Goal: Transaction & Acquisition: Purchase product/service

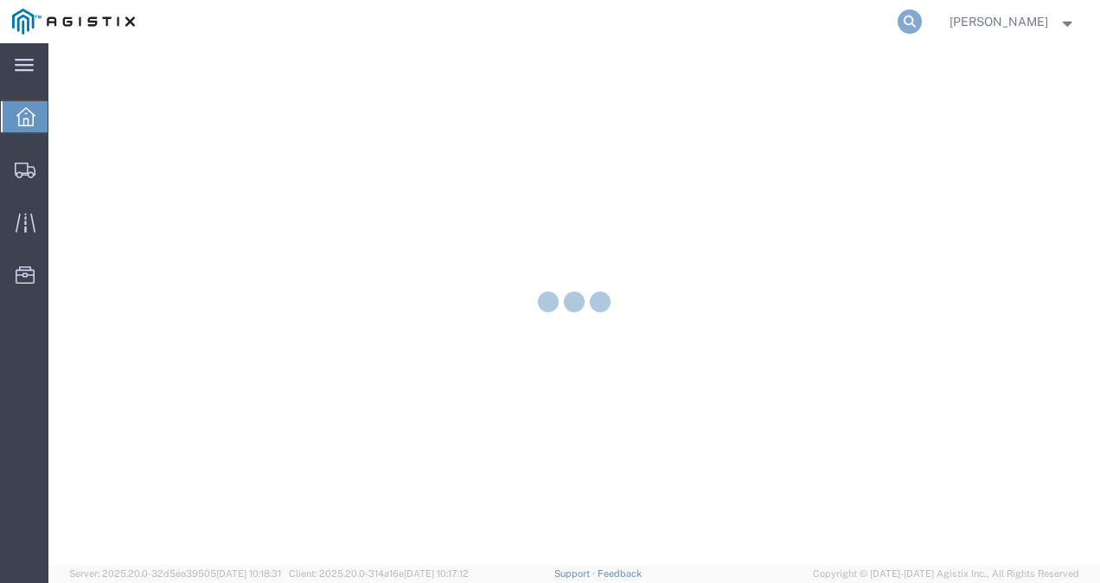
click at [922, 23] on icon at bounding box center [909, 22] width 24 height 24
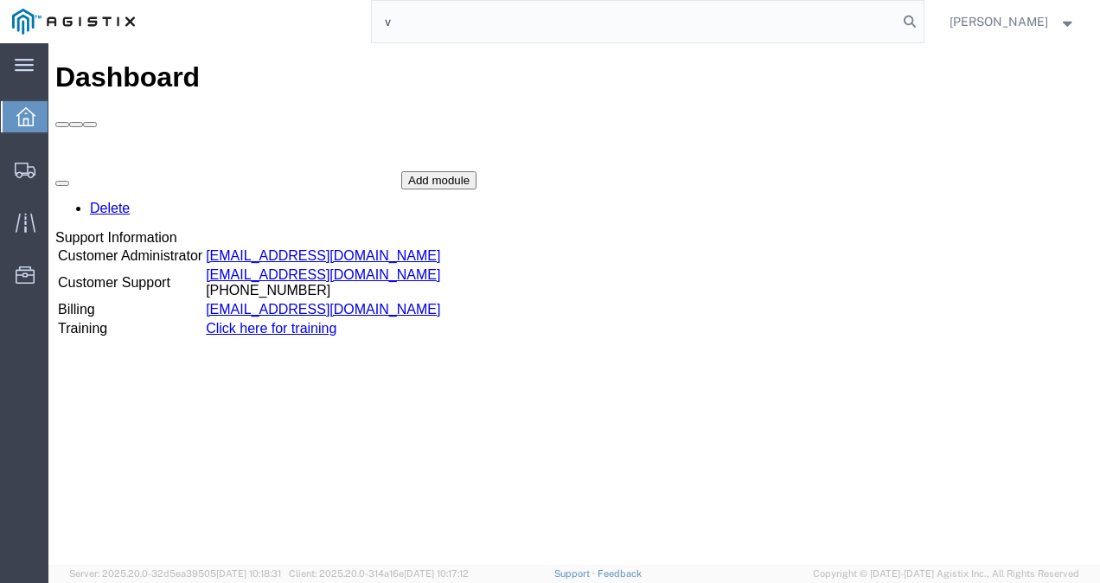
click at [494, 19] on input "v" at bounding box center [635, 21] width 526 height 41
paste input "56968773"
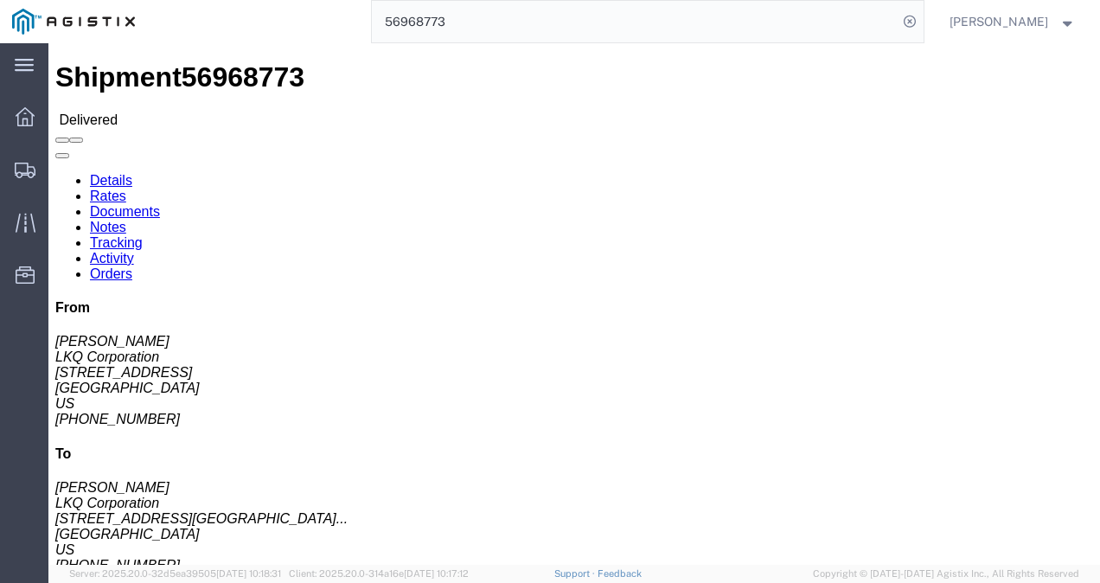
click div "Ship From LKQ Corporation (Reese Corley) 3064 1700 Westgate Pkwy SW Atlanta, GA…"
click at [626, 29] on input "56968773" at bounding box center [635, 21] width 526 height 41
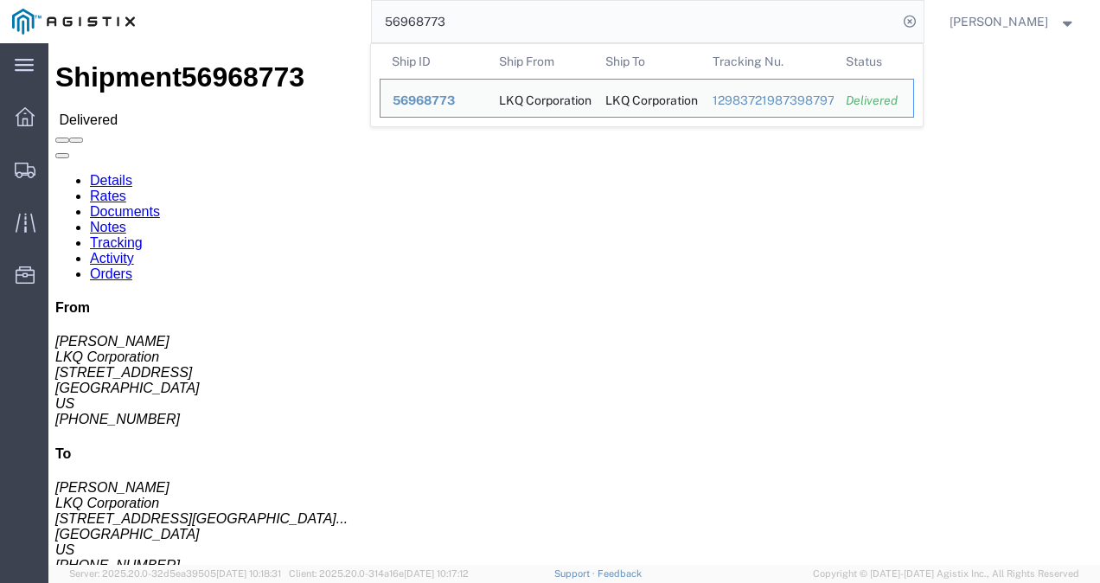
click at [626, 29] on input "56968773" at bounding box center [635, 21] width 526 height 41
paste input "132"
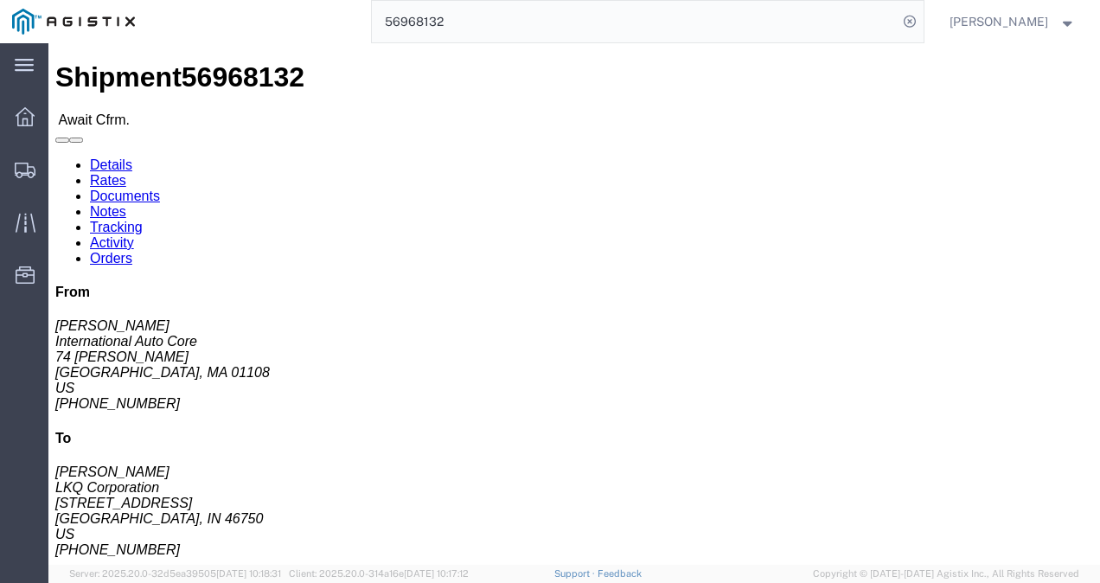
click div "Ship From International Auto Core (Armando) 74 Randall PLace Springfield, MA 01…"
drag, startPoint x: 422, startPoint y: 247, endPoint x: 565, endPoint y: 318, distance: 160.1
click div "Leg 1 - Truckload Vehicle 1: Standard Dry Van (53 Feet) Number of trucks: 1"
click h4 "Routing & Vehicle Information"
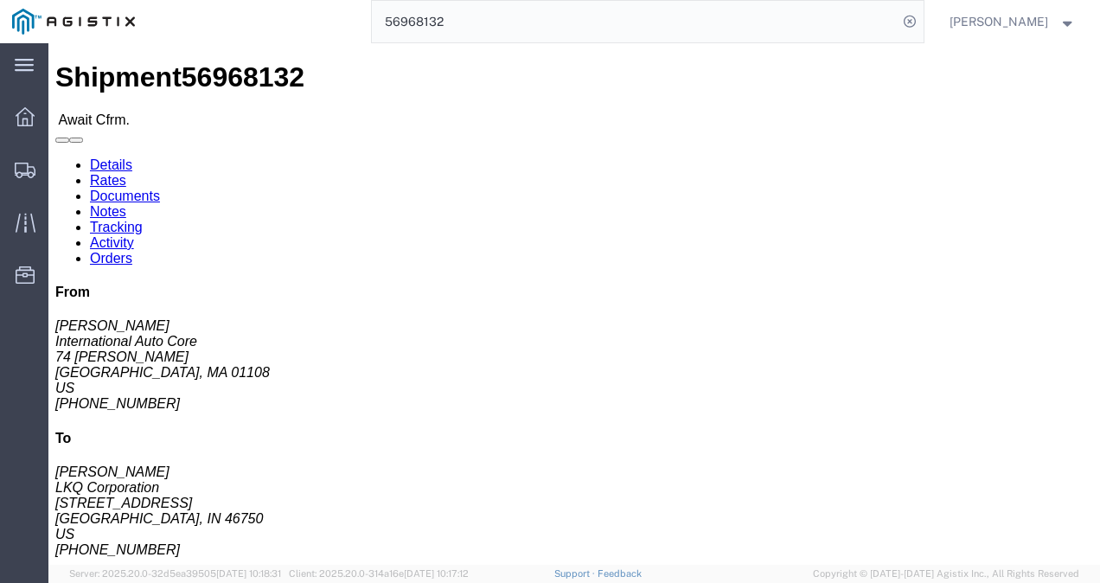
click at [563, 24] on input "56968132" at bounding box center [635, 21] width 526 height 41
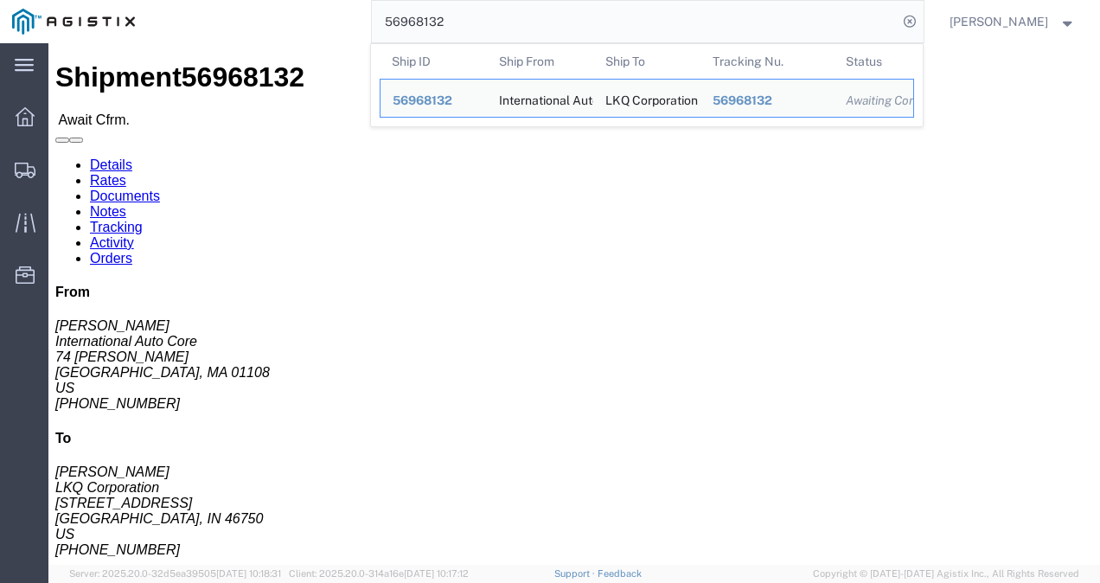
click at [563, 24] on input "56968132" at bounding box center [635, 21] width 526 height 41
paste input "7051437"
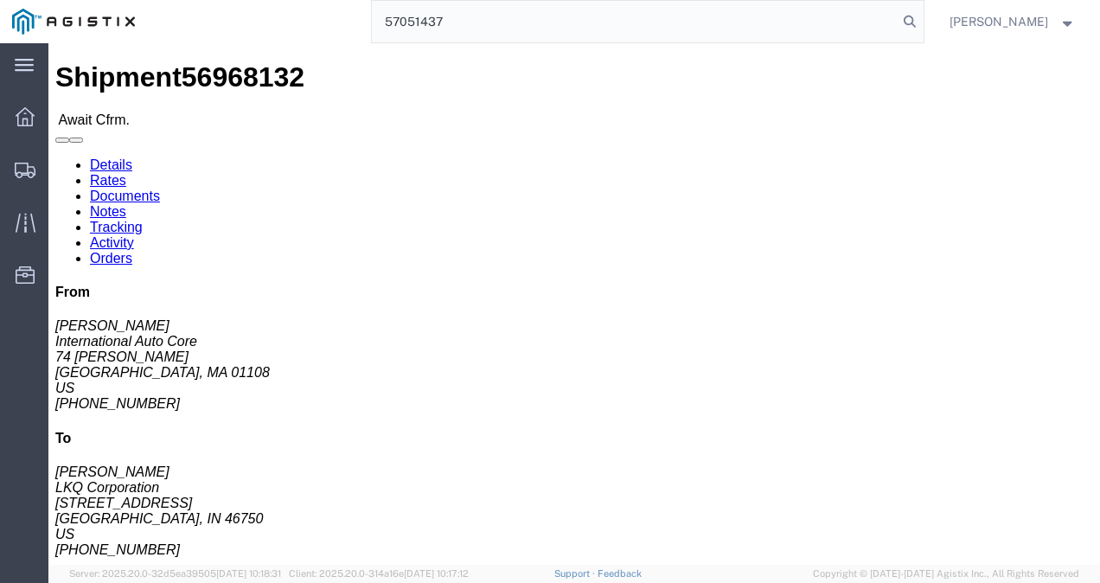
type input "57051437"
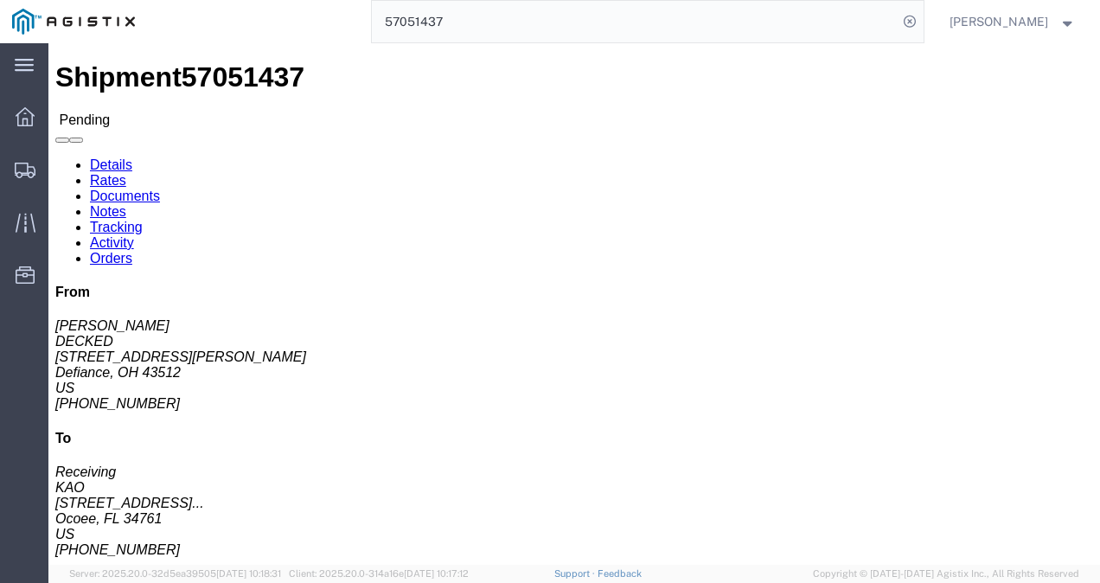
click div "Shipment Detail Ship From DECKED (Ashley Schwarzman) 25401 Elliott Rd. Defiance…"
click link "Rates"
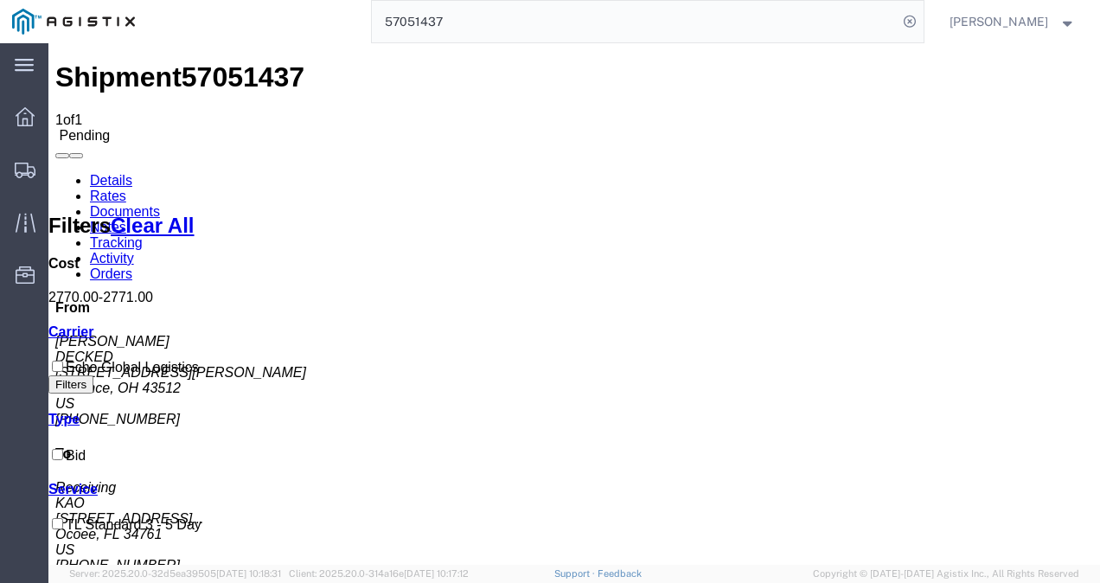
click at [105, 173] on link "Details" at bounding box center [111, 180] width 42 height 15
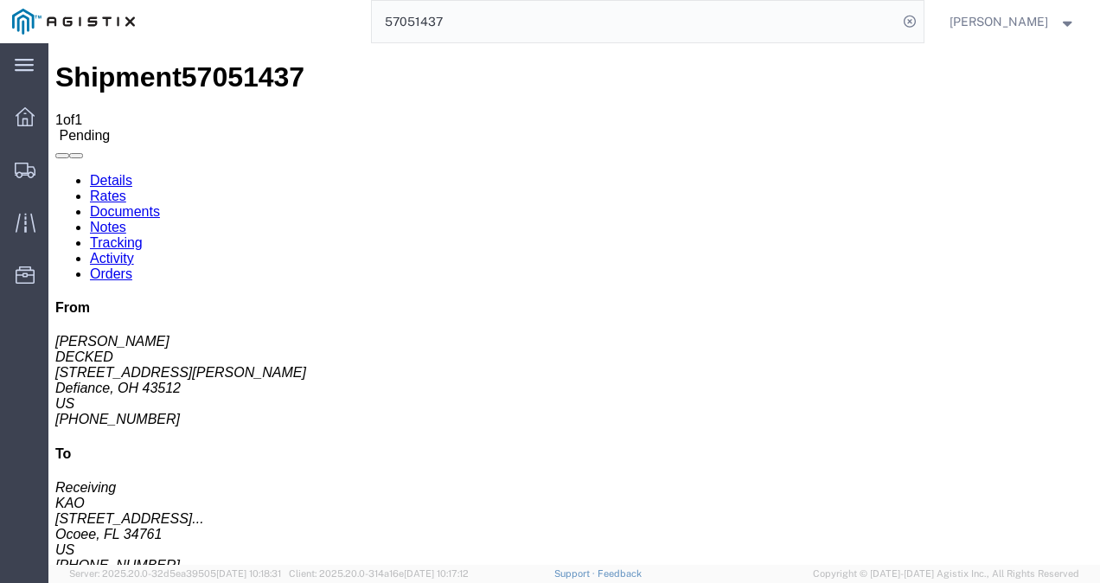
click button "Enter / Modify Bid"
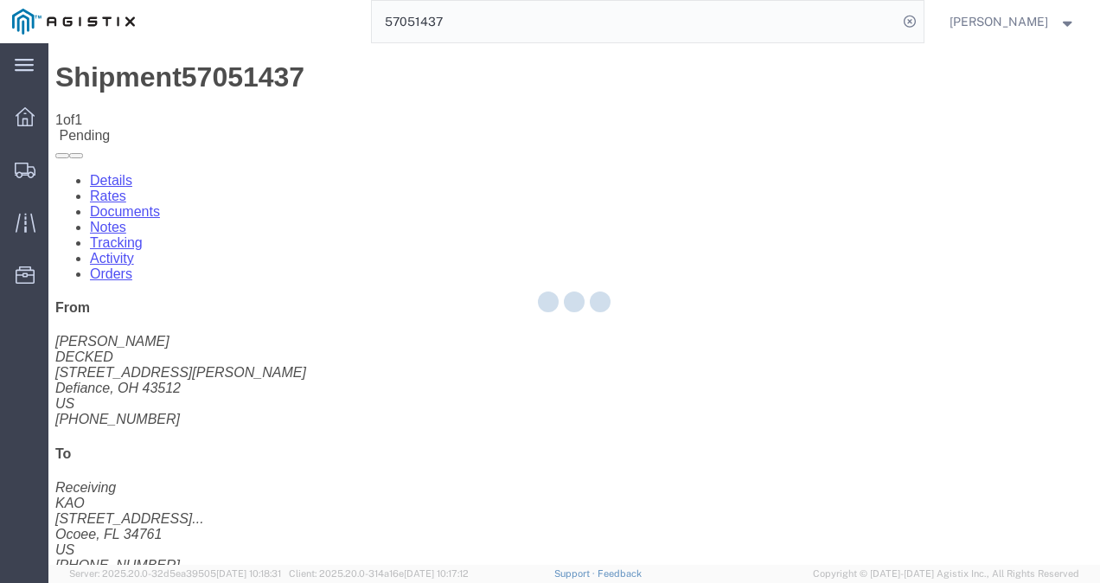
select select "4622"
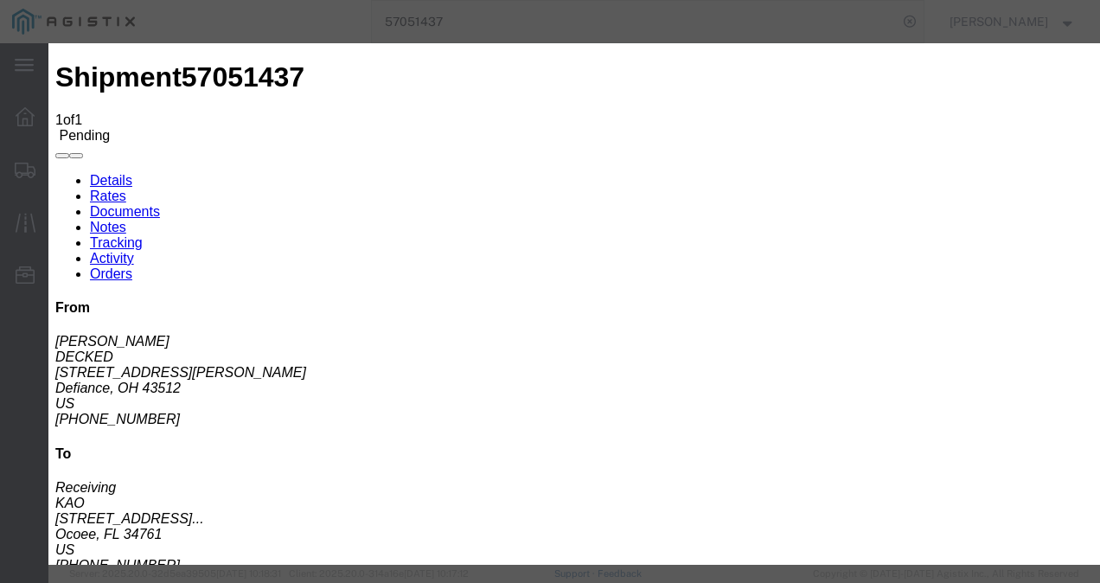
click div "Previous Bids Click a bid below to modify it or add a new bid in the form below…"
click link "ks_ga - Echo Global Logistics - TL Standard 3 - 5 Day"
drag, startPoint x: 899, startPoint y: 173, endPoint x: 591, endPoint y: 166, distance: 307.8
click div "Select 2 Day Service 3 Axle Winch Truck 3 to 5 Day Service 96L Domestic Flat Ra…"
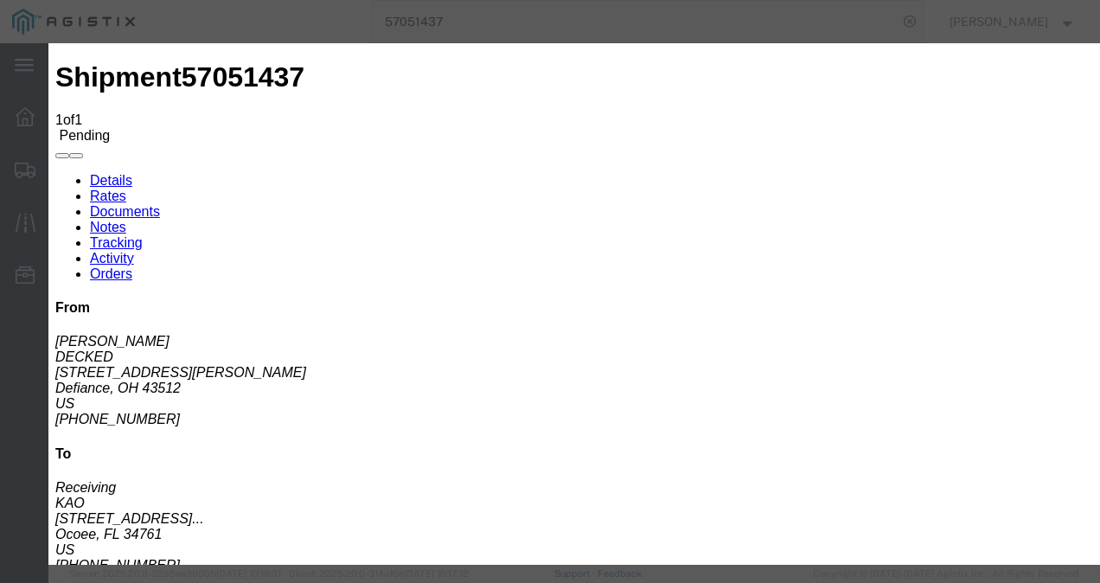
type input "2600"
click button "Submit"
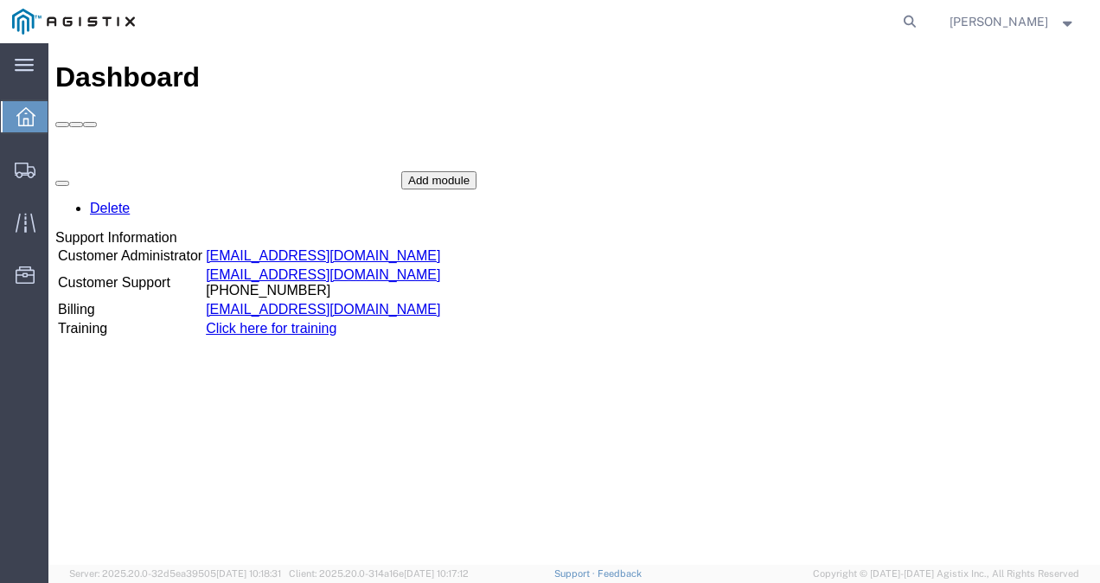
drag, startPoint x: 1080, startPoint y: 377, endPoint x: 1022, endPoint y: 379, distance: 57.9
click at [1079, 376] on div "Delete Support Information Customer Administrator custadmin@agistix.com Custome…" at bounding box center [573, 300] width 1037 height 259
click at [60, 175] on span "Shipments" at bounding box center [54, 169] width 12 height 35
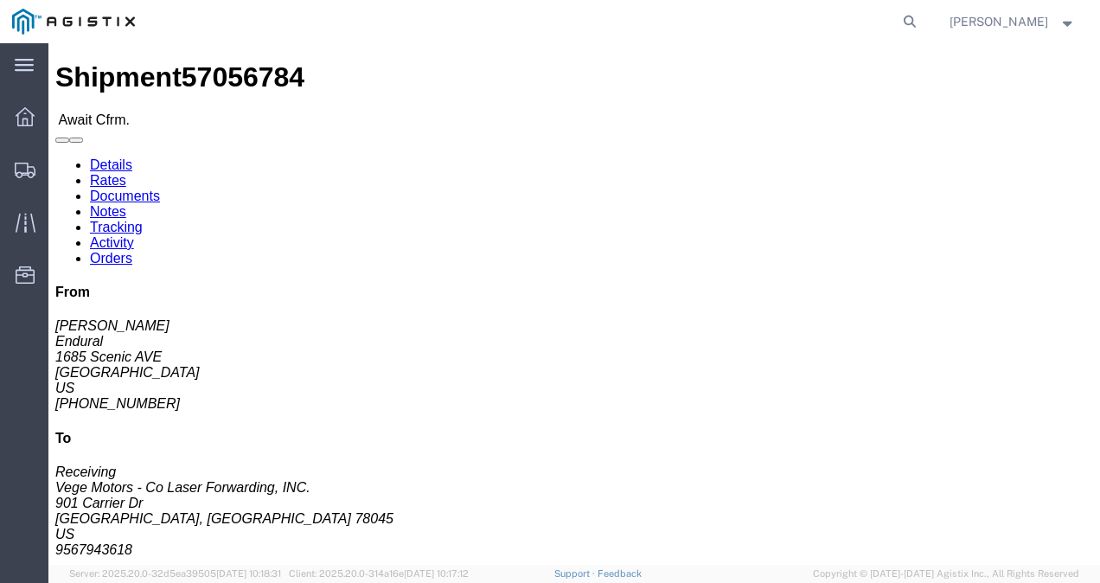
click link "Rates"
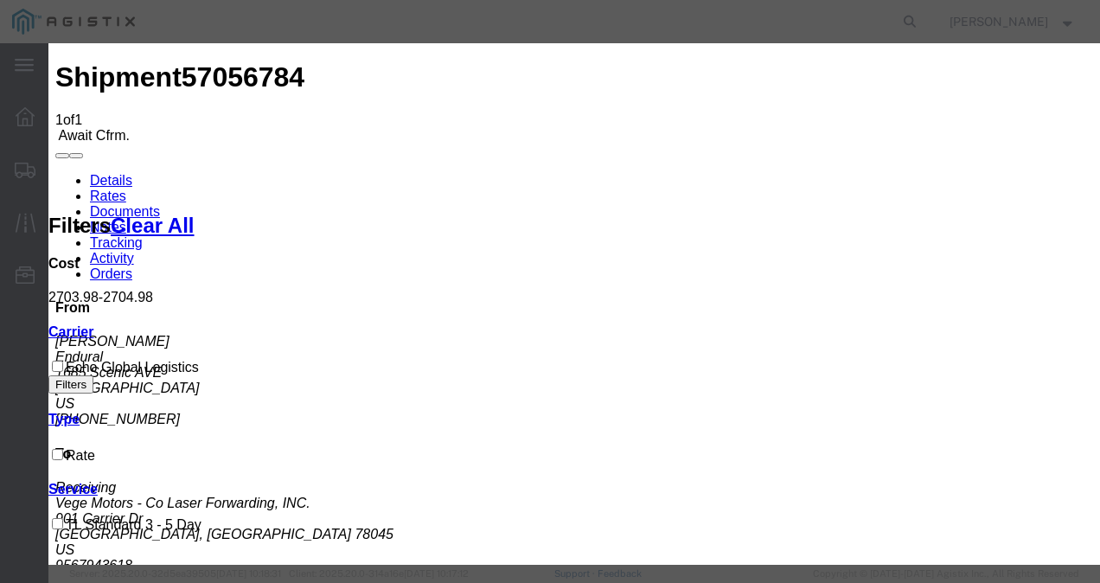
type input "982173982173987"
type input "q987243898798"
type input "798273982173"
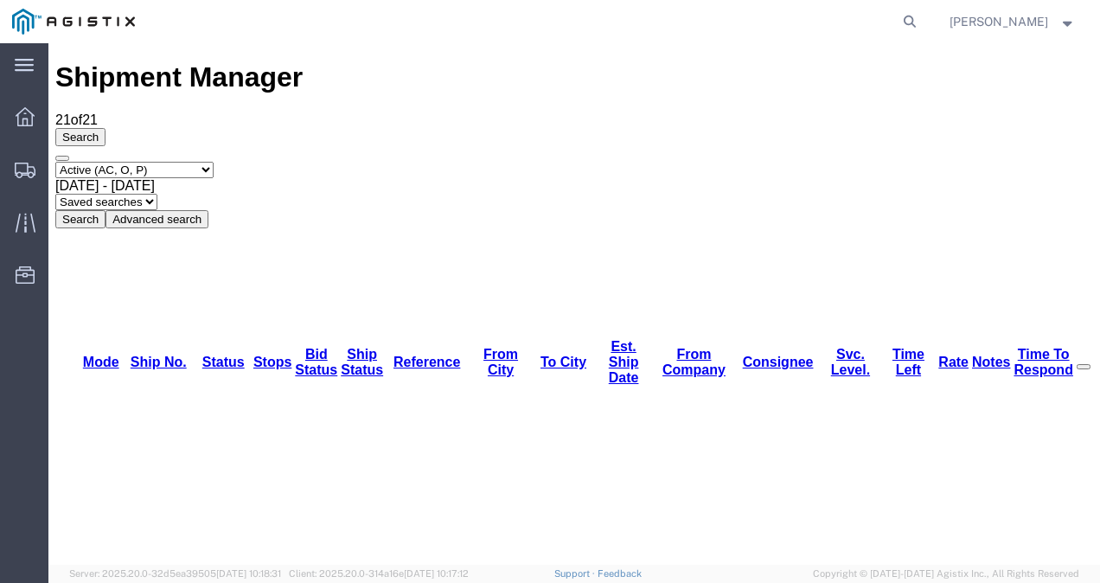
click at [780, 16] on agx-global-search at bounding box center [647, 21] width 553 height 43
click at [921, 21] on icon at bounding box center [909, 22] width 24 height 24
paste input "56968132"
type input "56968132"
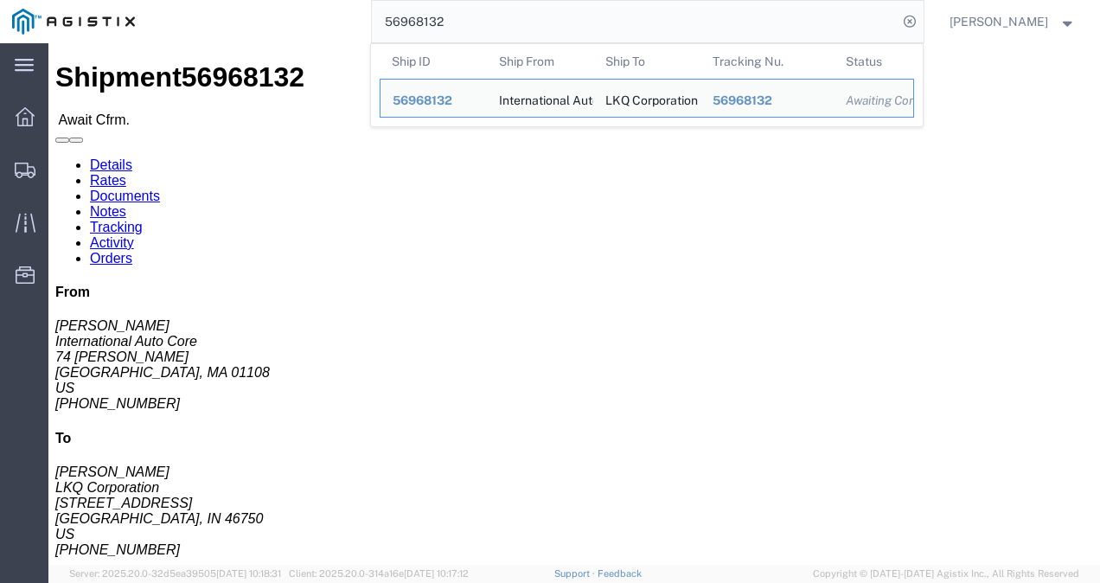
click div "Leg 1 - Truckload Vehicle 1: Standard Dry Van (53 Feet) Number of trucks: 1"
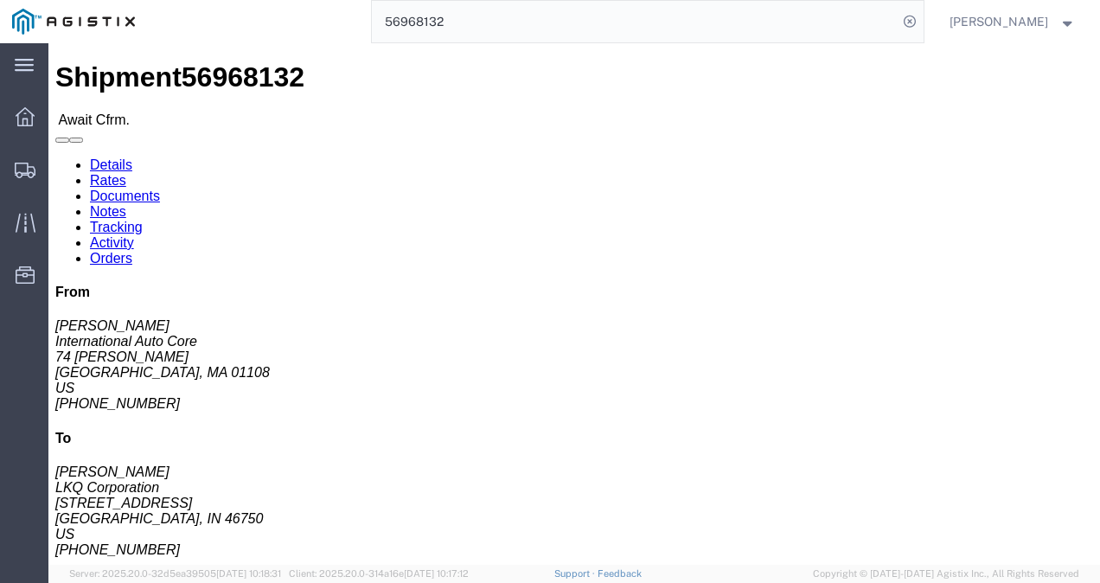
click link "Rates"
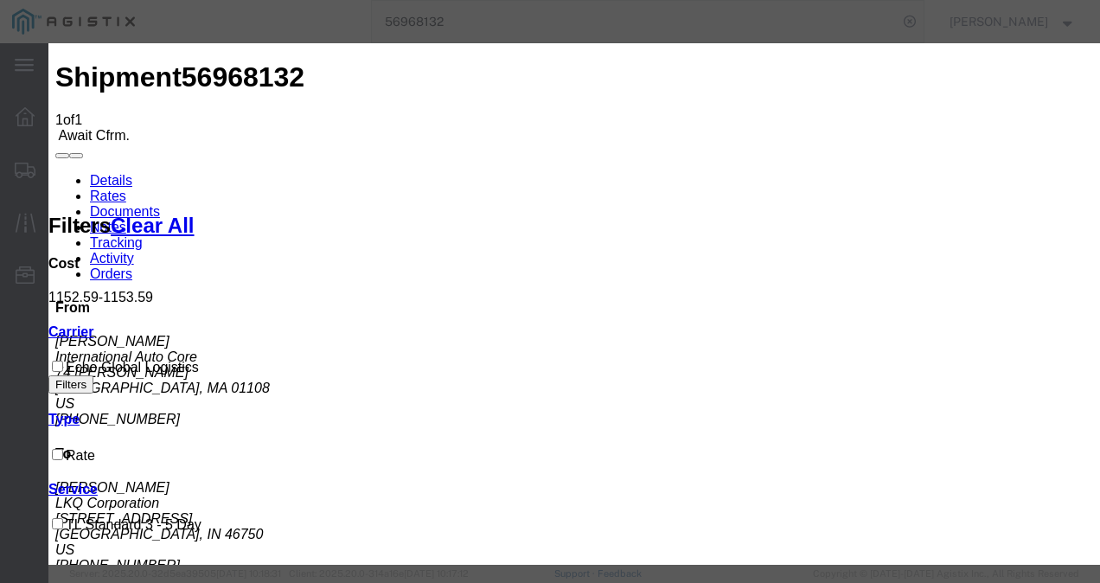
type input "982173987213987"
type input "98729837298798"
type input "7982739821739"
drag, startPoint x: 811, startPoint y: 388, endPoint x: 992, endPoint y: 441, distance: 188.2
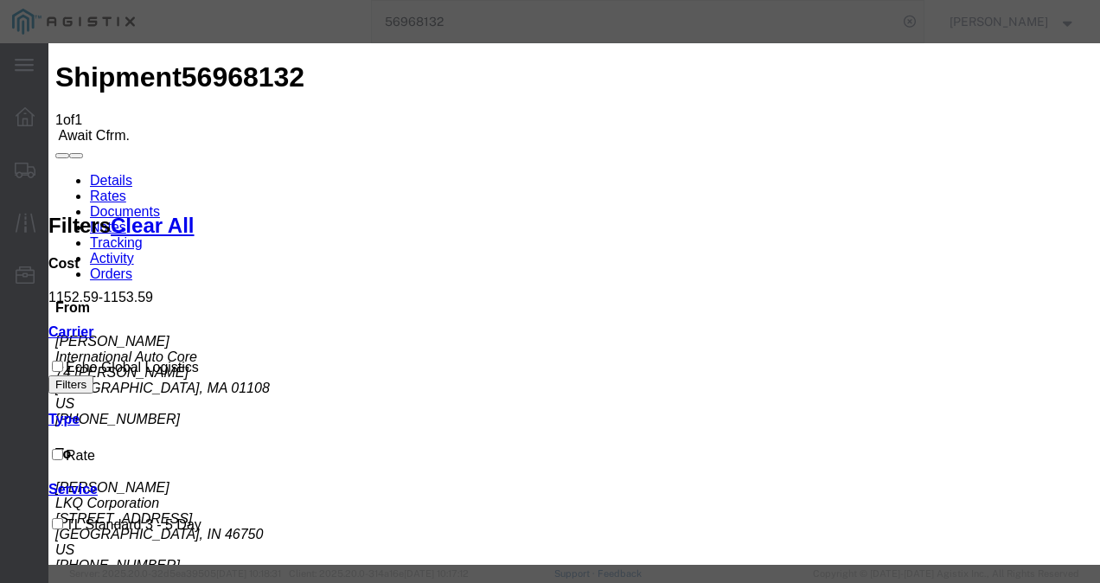
type input "982173987213987213"
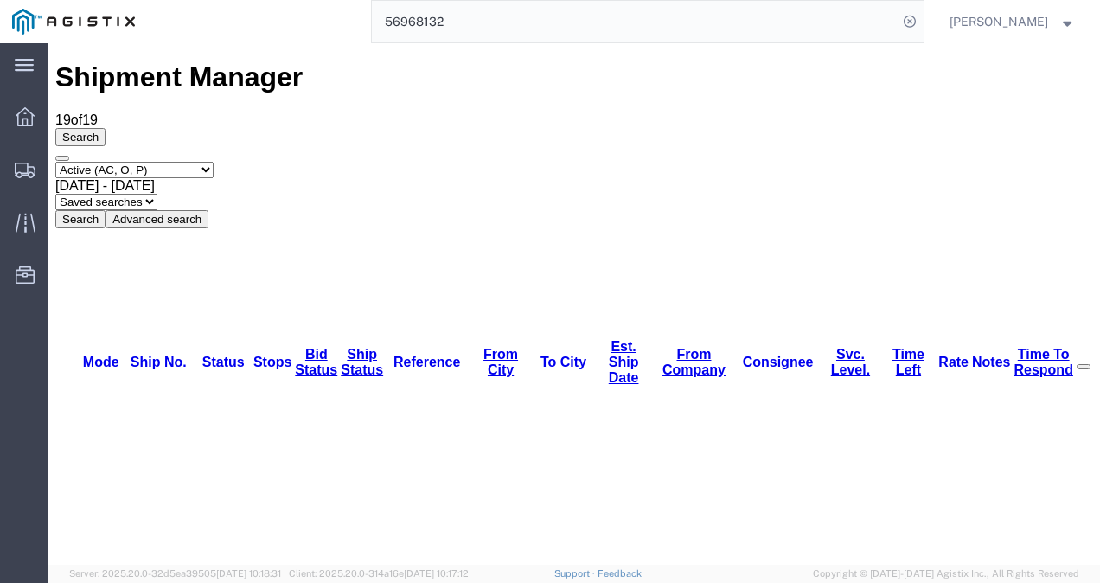
click at [585, 22] on input "56968132" at bounding box center [635, 21] width 526 height 41
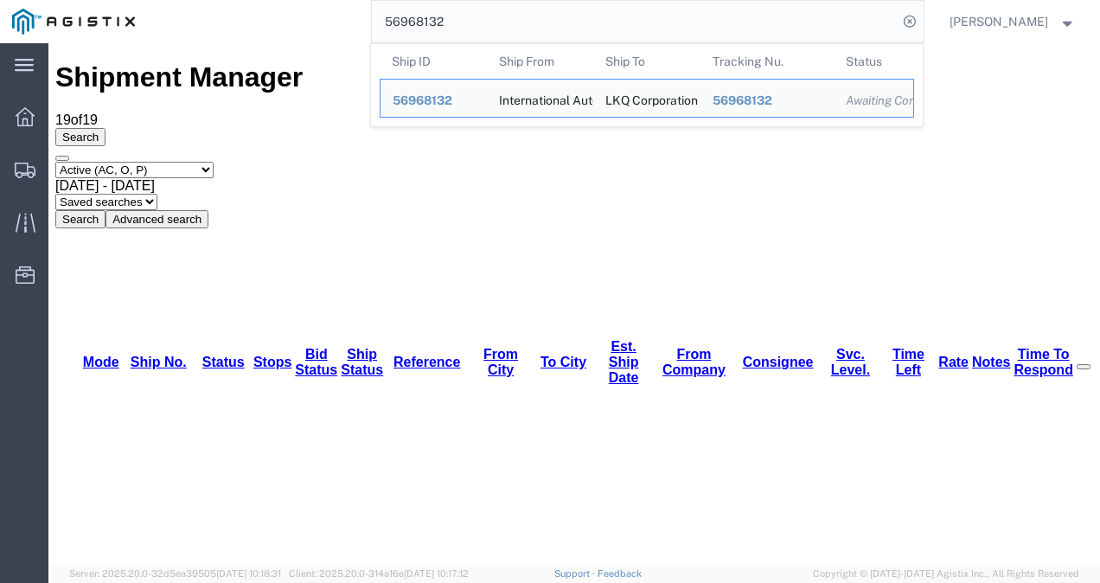
click at [585, 22] on input "56968132" at bounding box center [635, 21] width 526 height 41
paste input "086"
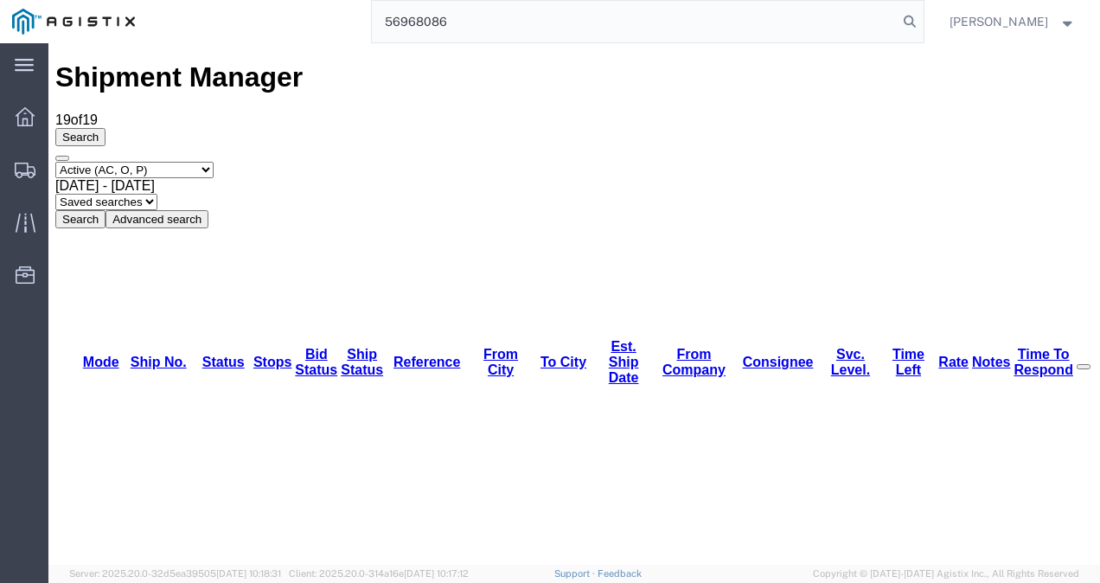
type input "56968086"
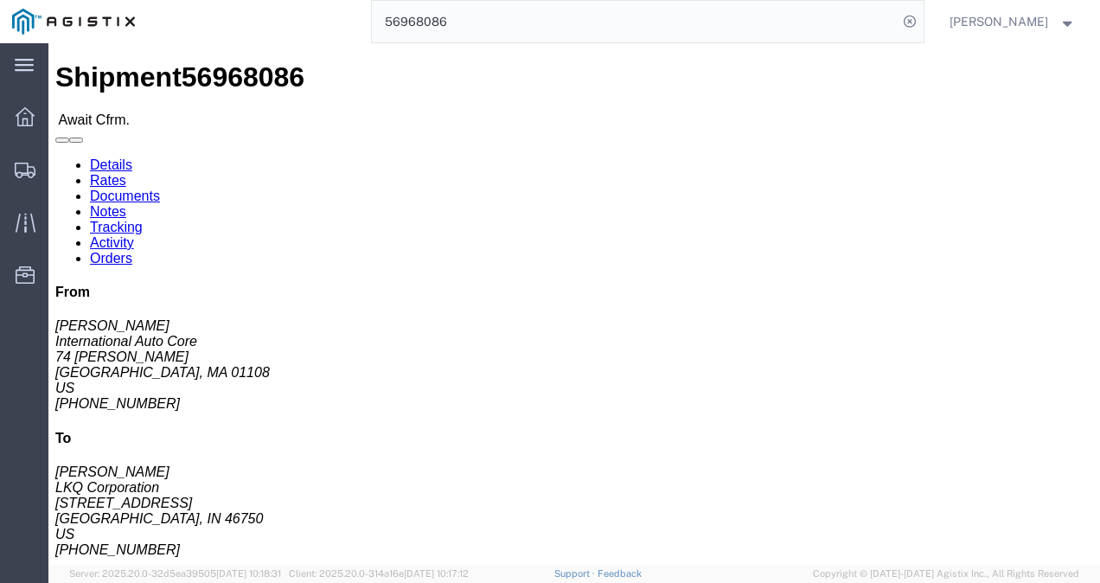
click link "Rates"
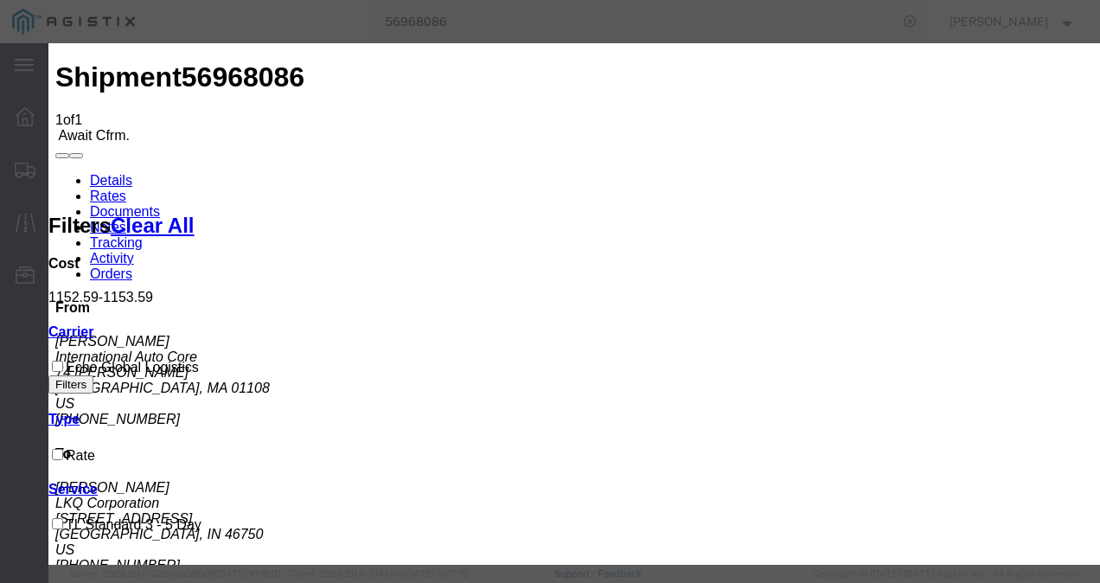
type input "218738721387"
type input "98718732187"
type input "987298372987"
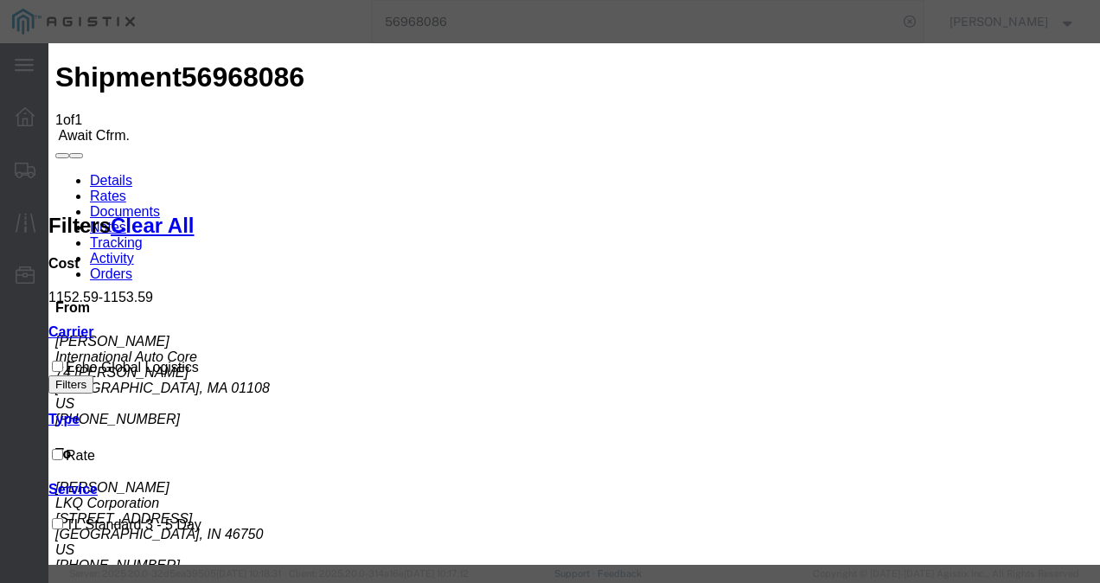
drag, startPoint x: 892, startPoint y: 342, endPoint x: 932, endPoint y: 394, distance: 65.4
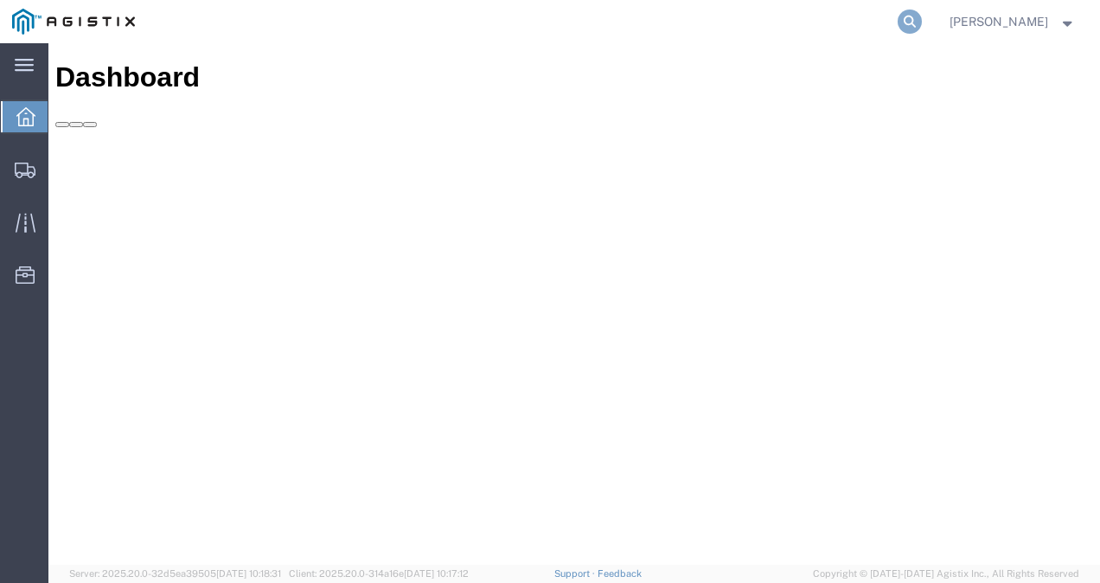
click at [922, 22] on icon at bounding box center [909, 22] width 24 height 24
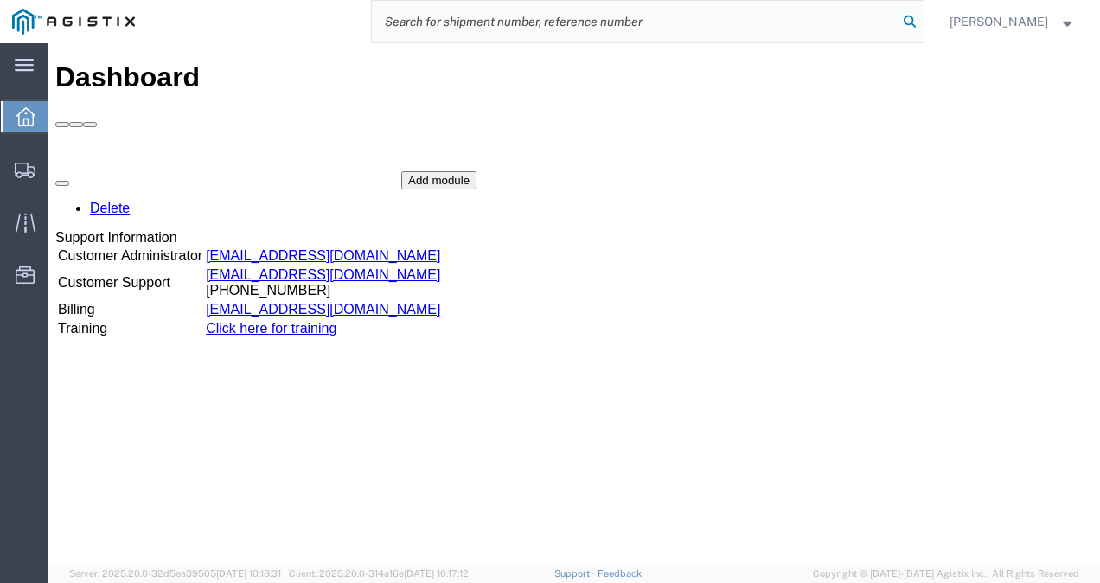
paste input "57033375"
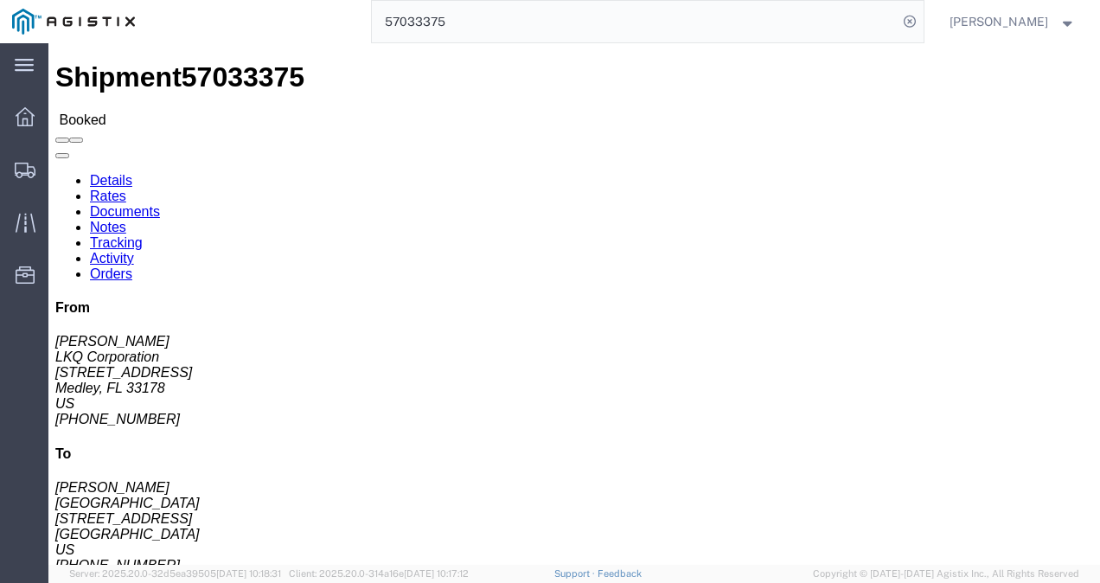
click div "Leg 1 - Truckload Vehicle 1: Standard Dry Van (53 Feet) Number of trucks: 1"
drag, startPoint x: 501, startPoint y: 310, endPoint x: 666, endPoint y: 471, distance: 229.9
click h4 "Routing & Vehicle Information"
click div "20 Pallet(s) Standard (Not Stackable) Total weight: 8000.00 LBS ( dim ) Carton …"
click at [540, 12] on input "57033375" at bounding box center [635, 21] width 526 height 41
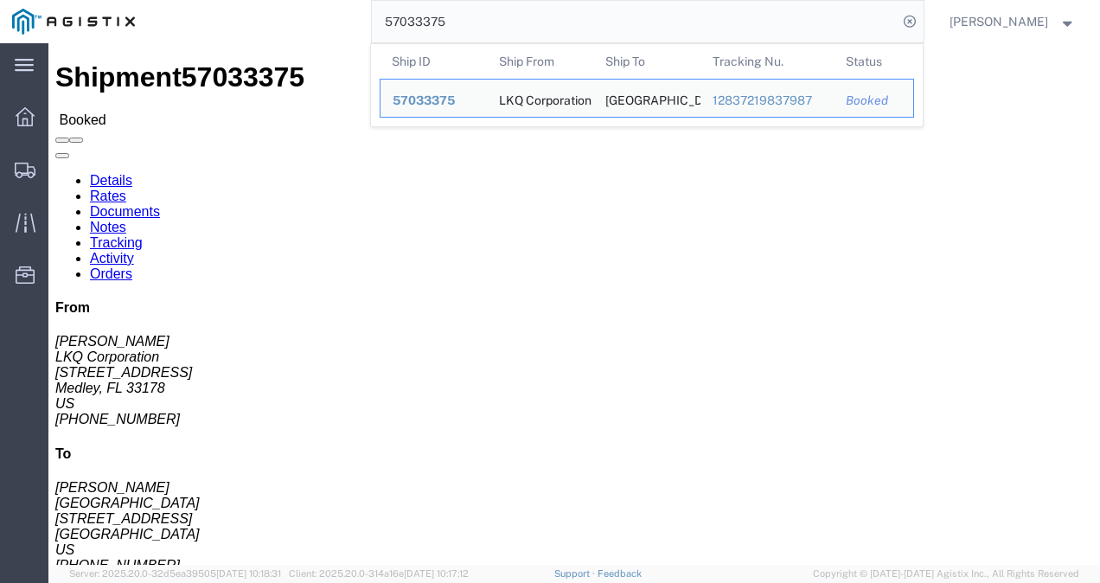
click at [540, 12] on input "57033375" at bounding box center [635, 21] width 526 height 41
paste input "64008"
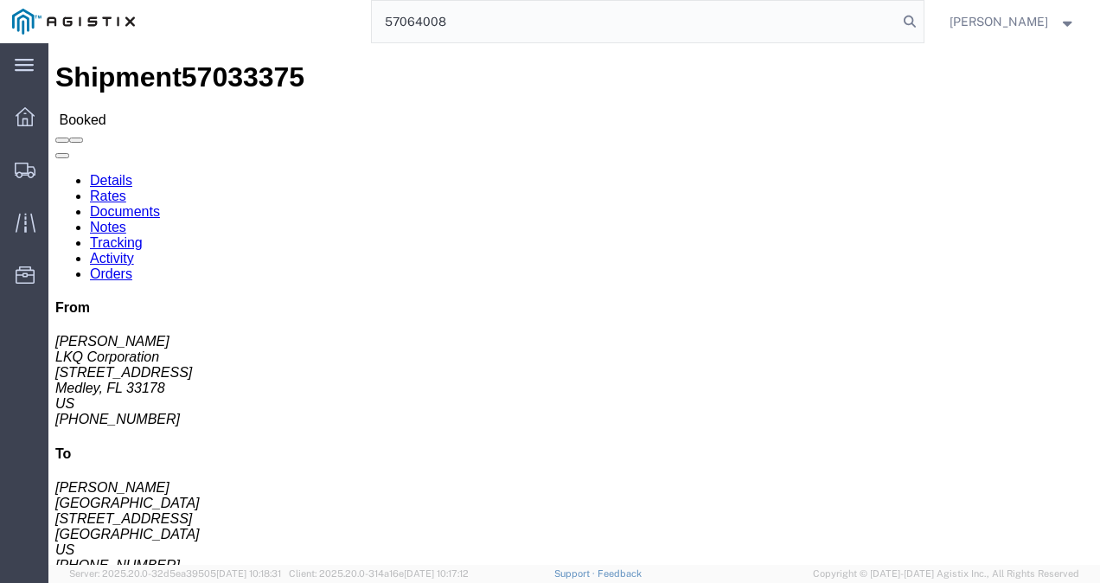
type input "57064008"
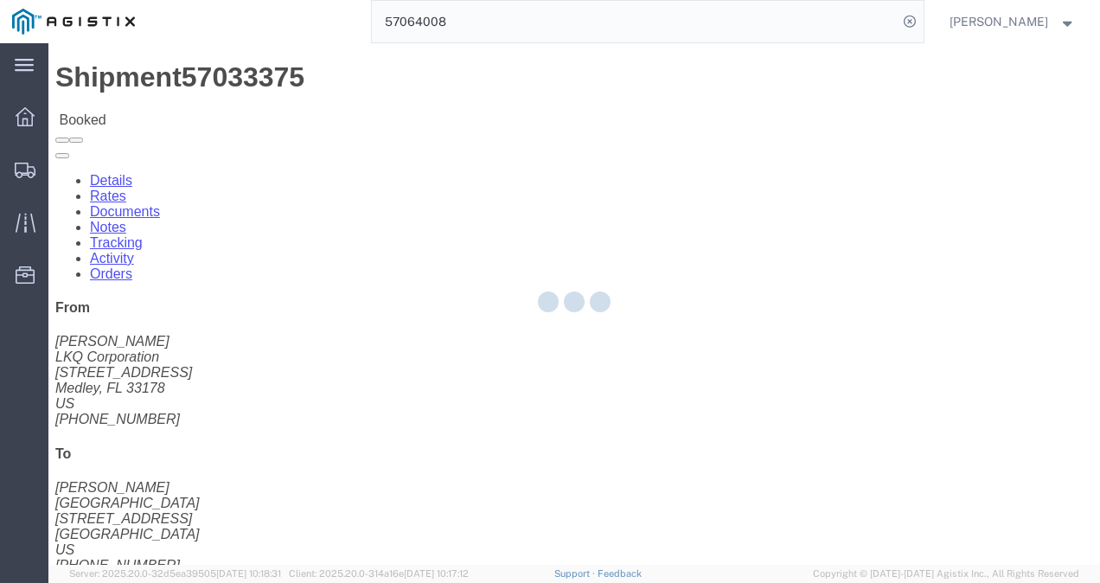
drag, startPoint x: 624, startPoint y: 373, endPoint x: 695, endPoint y: 517, distance: 160.1
click at [629, 382] on div at bounding box center [573, 303] width 1051 height 521
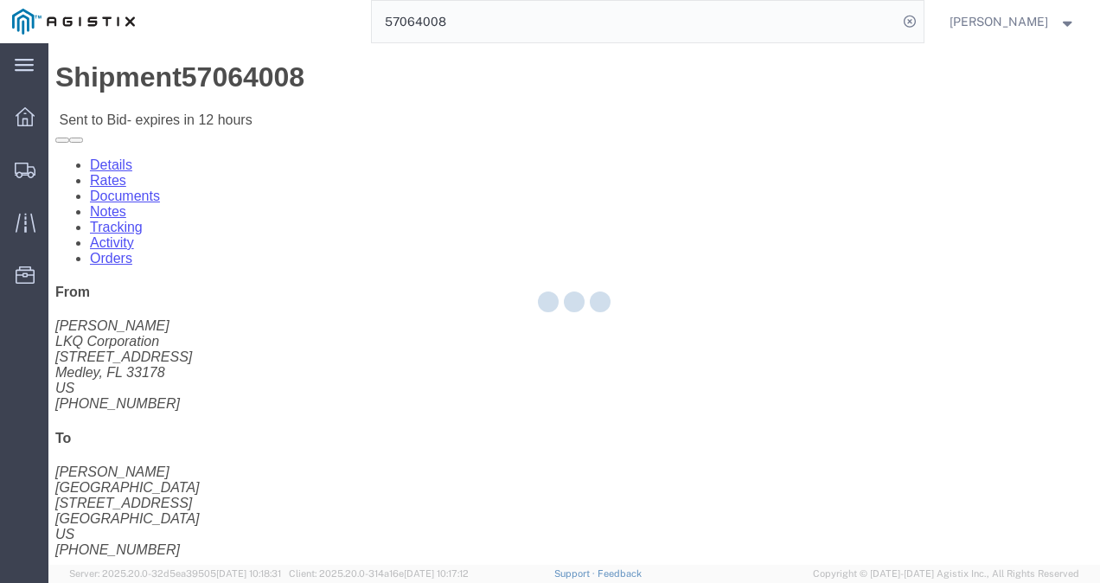
click at [591, 526] on div at bounding box center [573, 303] width 1051 height 521
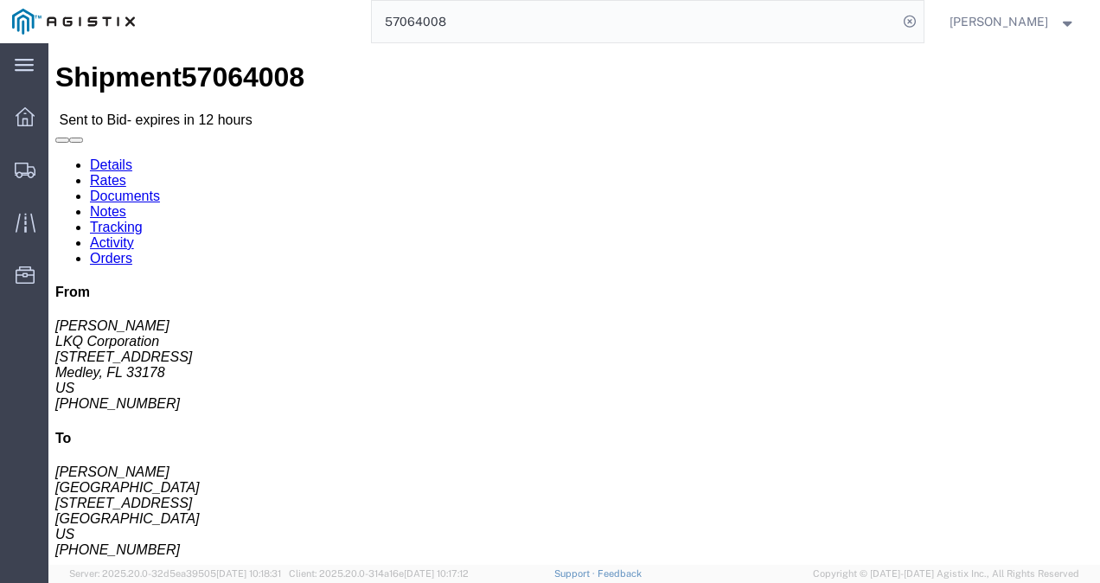
drag, startPoint x: 534, startPoint y: 290, endPoint x: 359, endPoint y: 204, distance: 195.6
click div "Ship From LKQ Corporation (Jose Ellis) 3081 11701 NW 101 RD Suite 1 Medley, FL …"
click link "Rates"
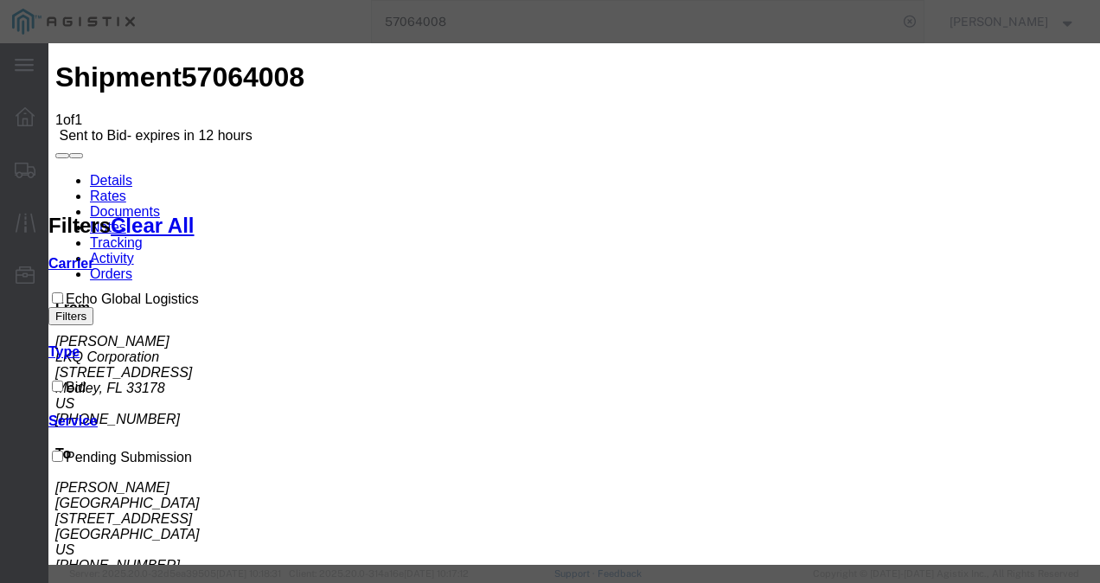
drag, startPoint x: 348, startPoint y: 199, endPoint x: 348, endPoint y: 214, distance: 15.6
select select "4622"
drag, startPoint x: 668, startPoint y: 195, endPoint x: 669, endPoint y: 214, distance: 19.0
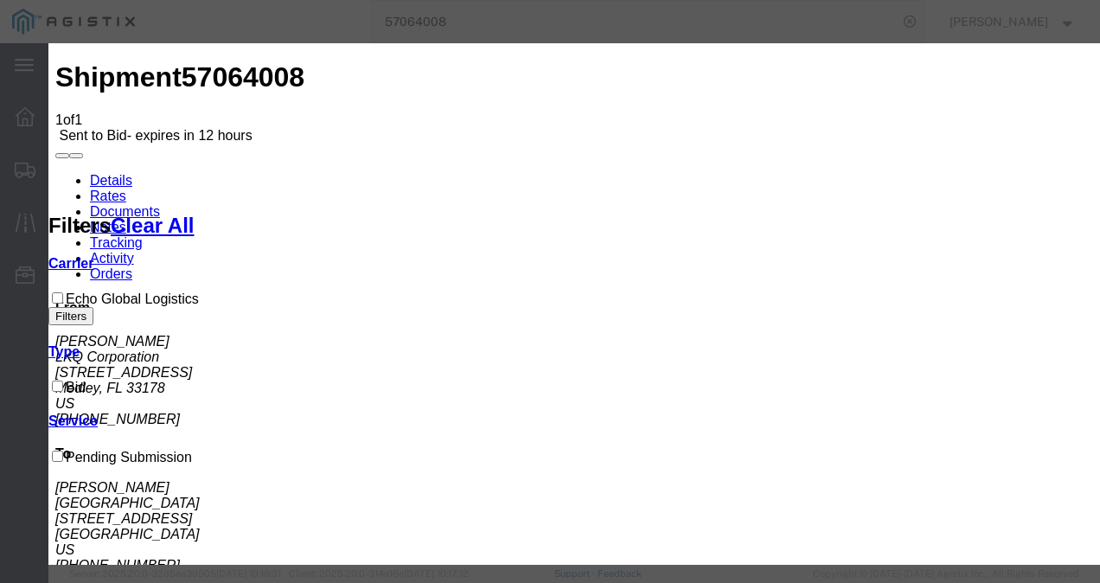
select select "13989"
drag, startPoint x: 709, startPoint y: 292, endPoint x: 947, endPoint y: 315, distance: 239.7
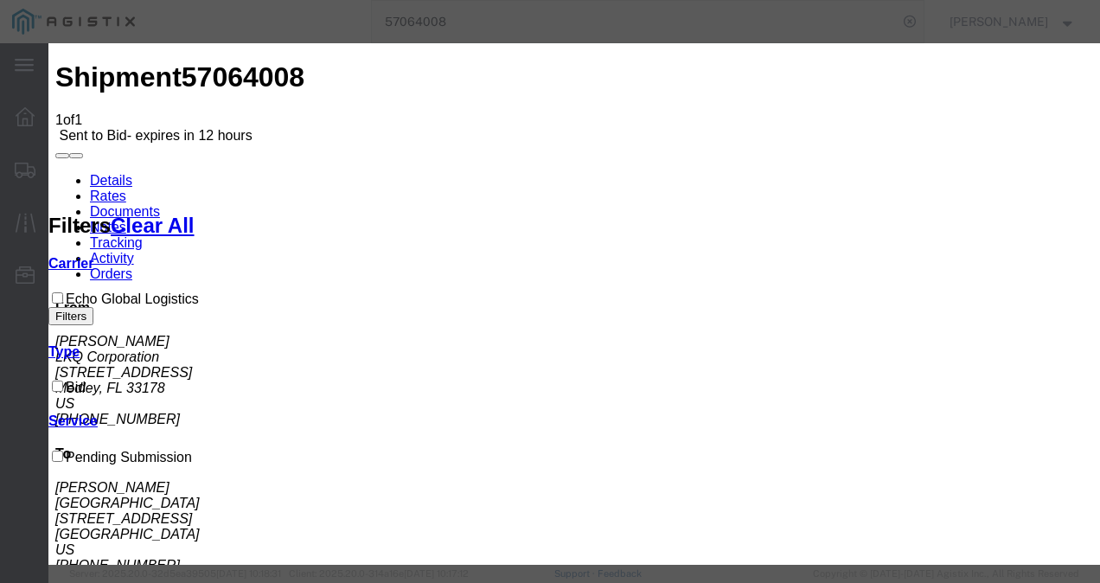
type input "2600"
type input "45324"
drag, startPoint x: 912, startPoint y: 275, endPoint x: 946, endPoint y: 341, distance: 73.8
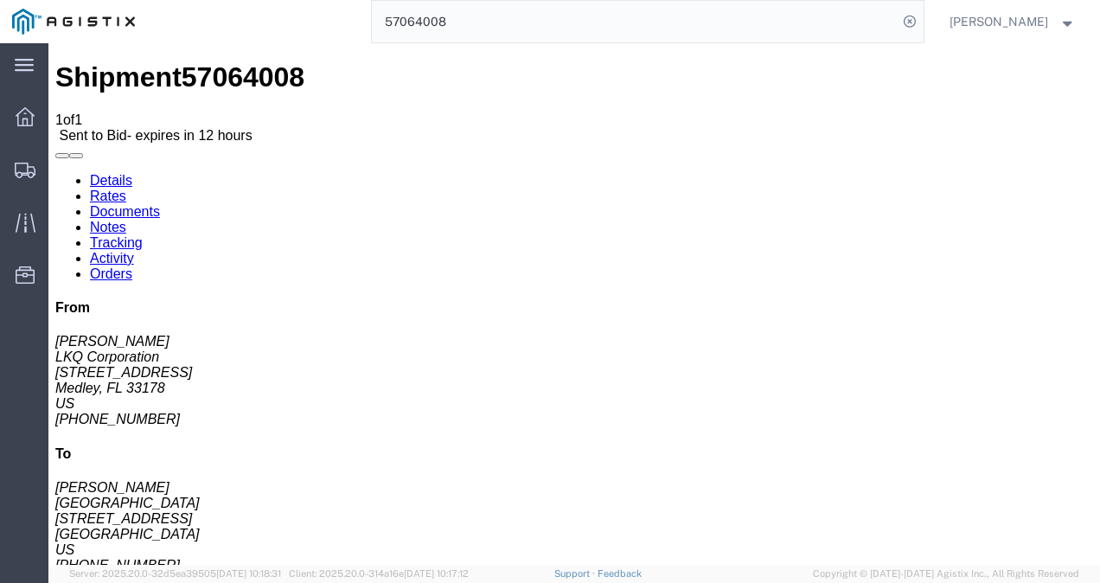
drag, startPoint x: 663, startPoint y: 507, endPoint x: 701, endPoint y: 558, distance: 64.3
click at [616, 10] on input "57064008" at bounding box center [635, 21] width 526 height 41
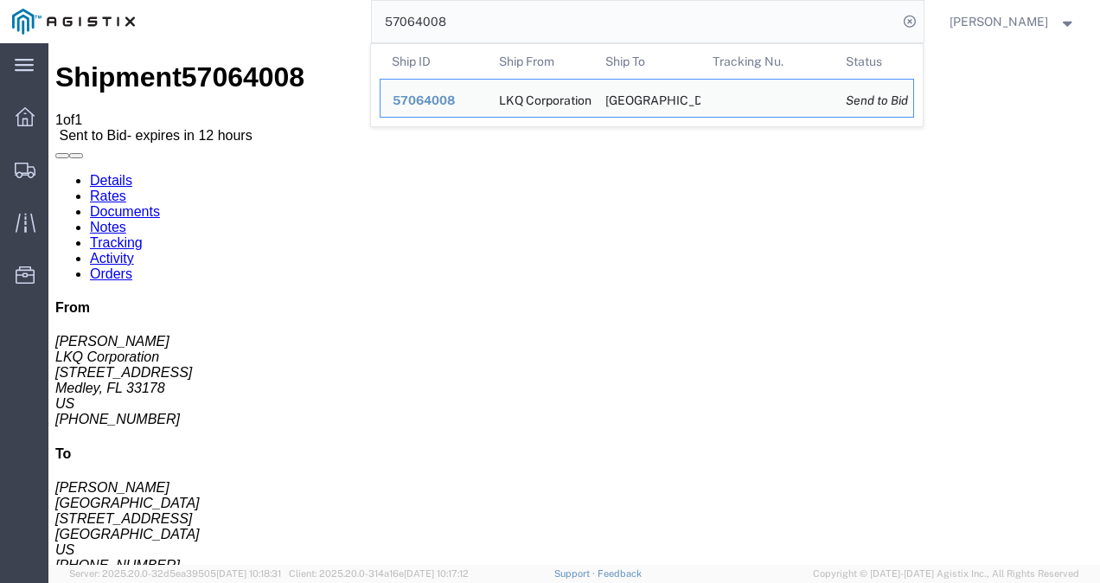
click at [616, 10] on input "57064008" at bounding box center [635, 21] width 526 height 41
paste input "3812"
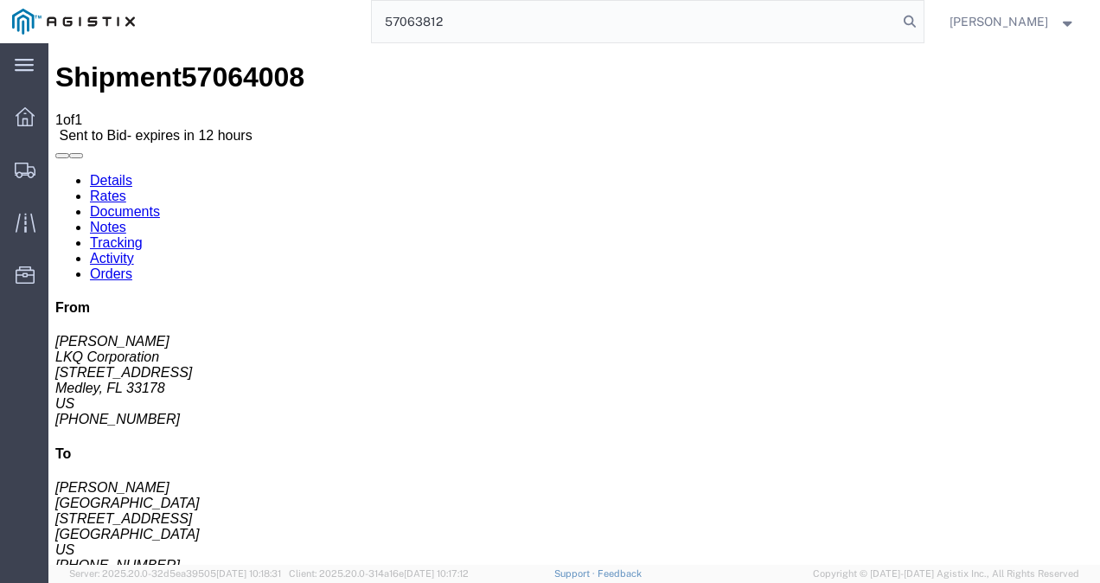
type input "57063812"
